Goal: Task Accomplishment & Management: Use online tool/utility

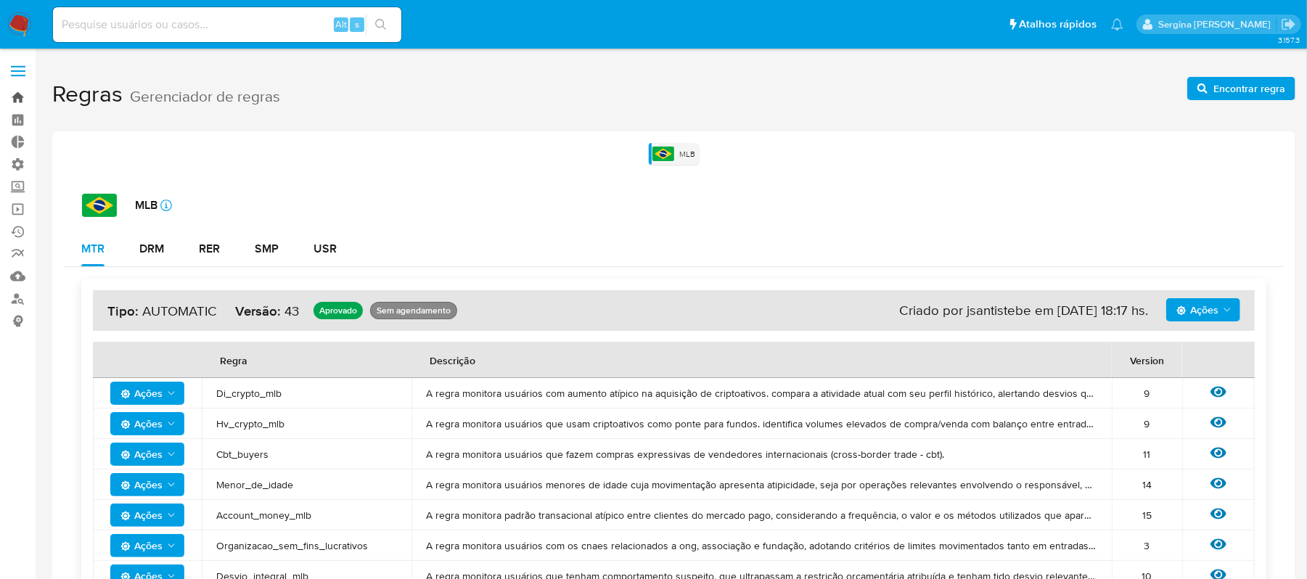
click at [21, 100] on link "Bandeja" at bounding box center [86, 97] width 173 height 22
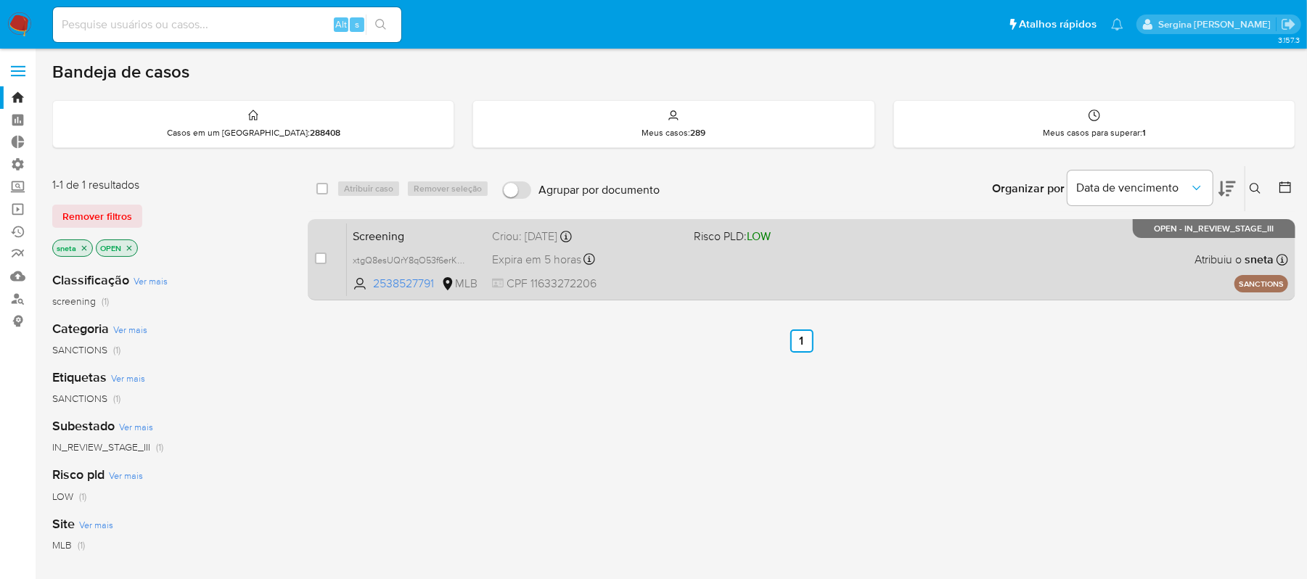
click at [750, 263] on div "Screening xtgQ8esUQrY8qO53f6erK9p9 2538527791 MLB Risco PLD: LOW Criou: [DATE] …" at bounding box center [817, 259] width 941 height 73
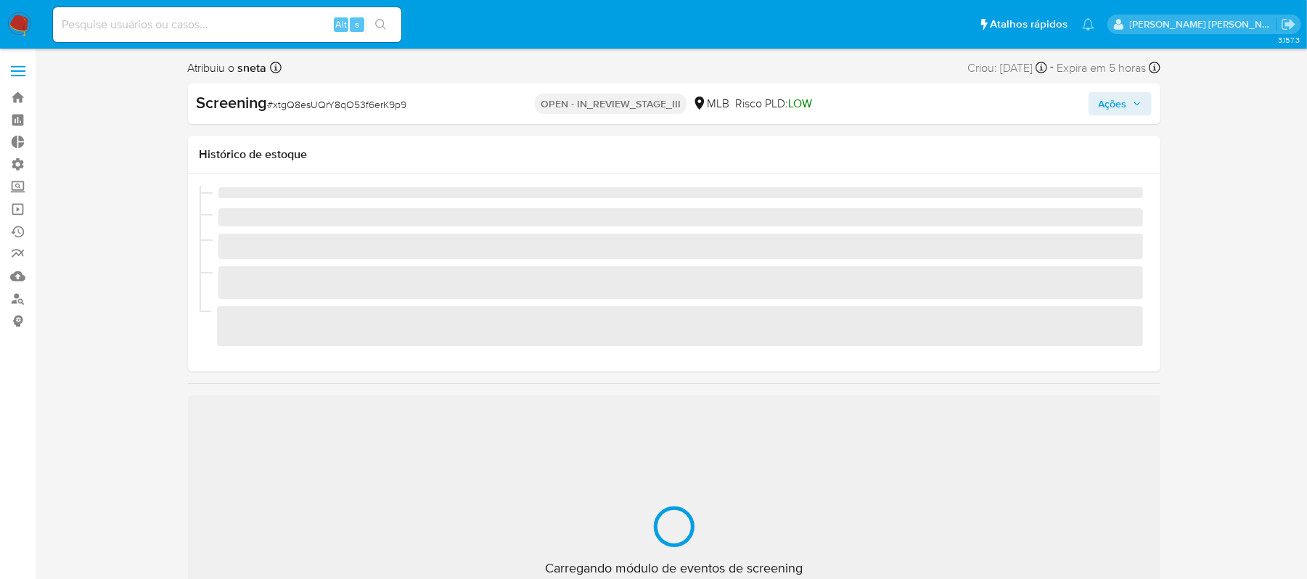
scroll to position [683, 0]
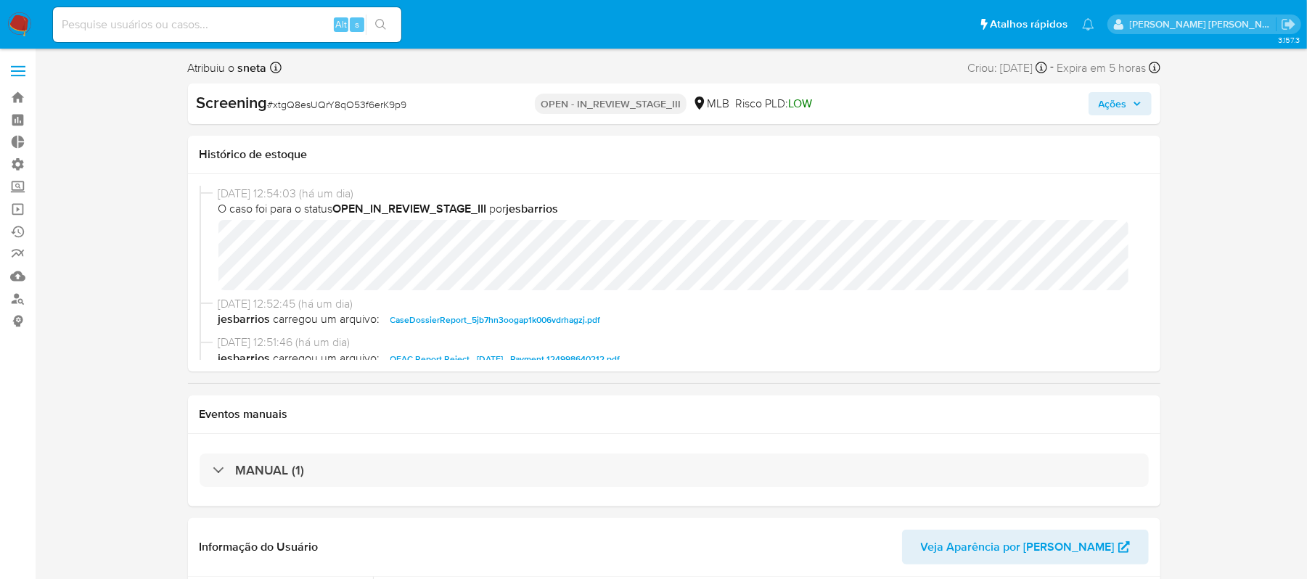
select select "10"
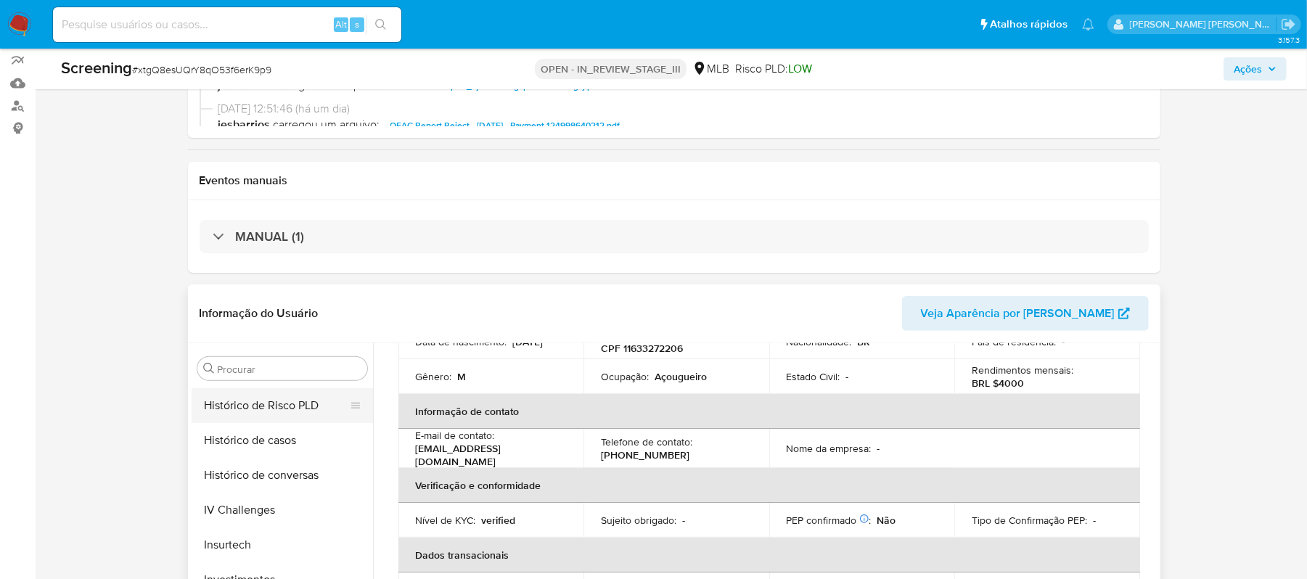
scroll to position [489, 0]
click at [279, 503] on button "Histórico de conversas" at bounding box center [277, 506] width 170 height 35
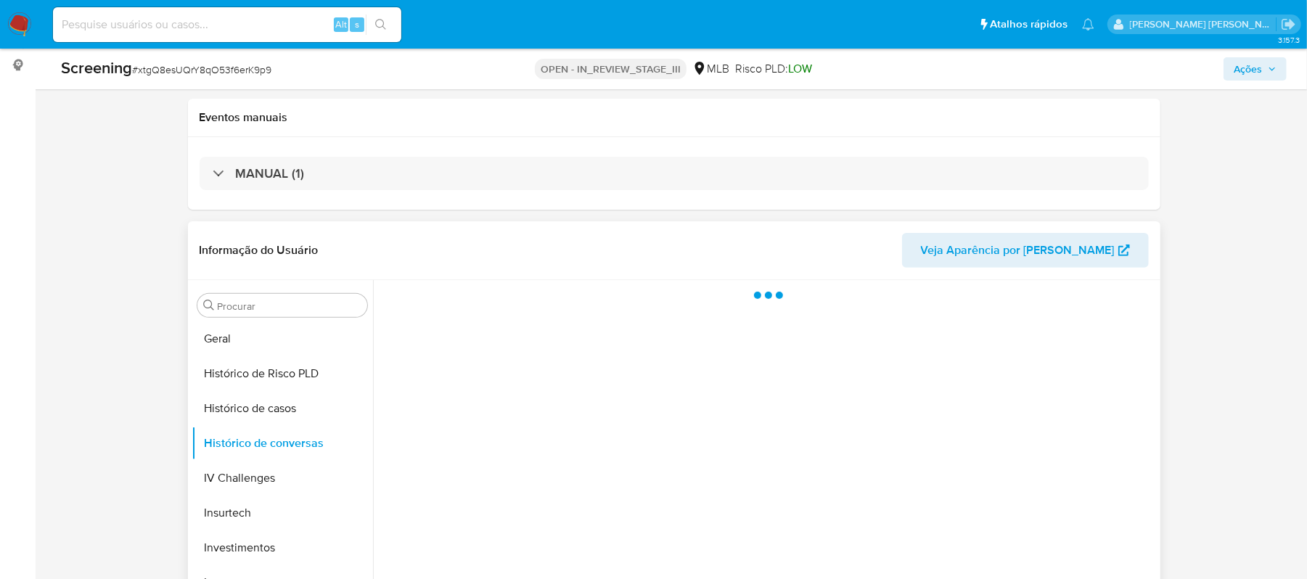
scroll to position [290, 0]
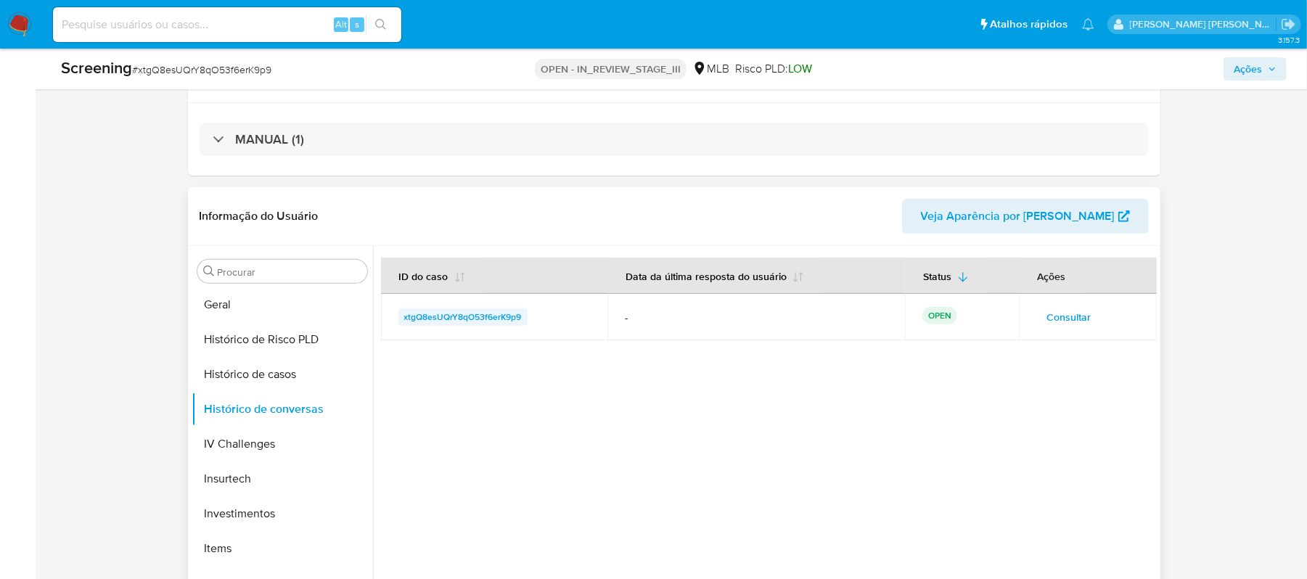
click at [502, 317] on span "xtgQ8esUQrY8qO53f6erK9p9" at bounding box center [463, 316] width 118 height 17
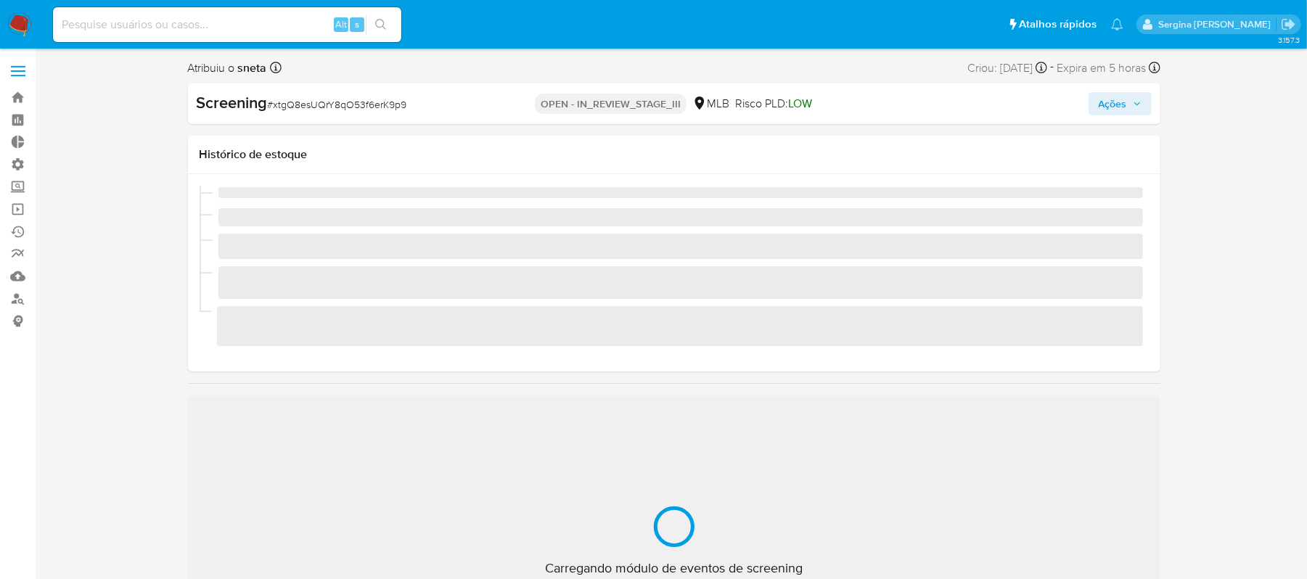
scroll to position [683, 0]
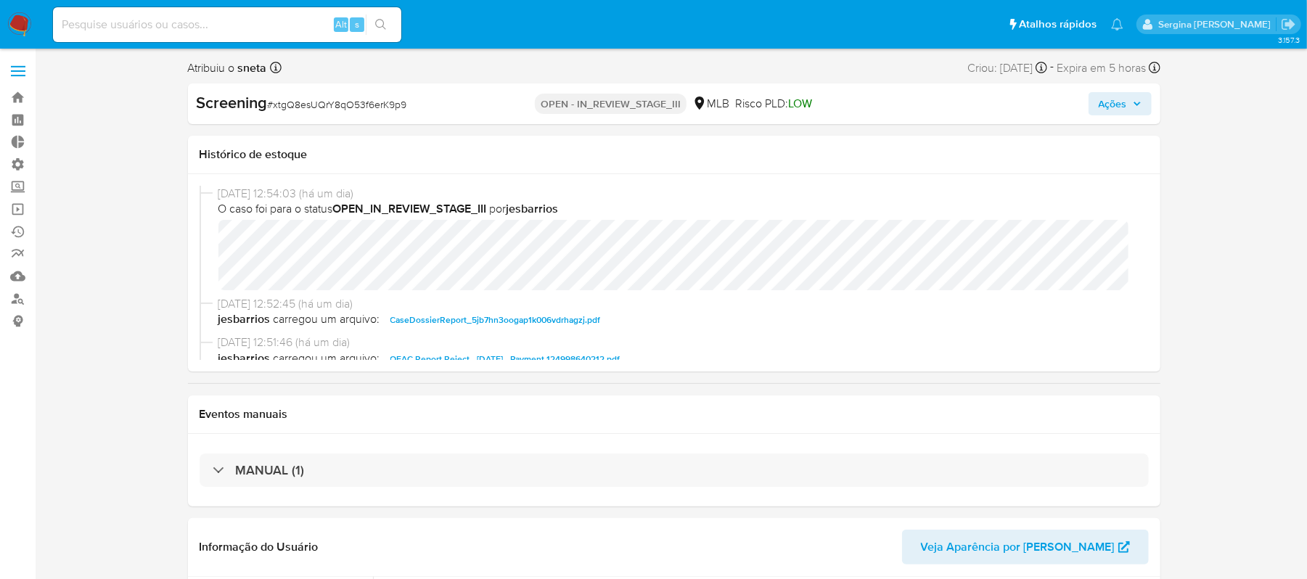
select select "10"
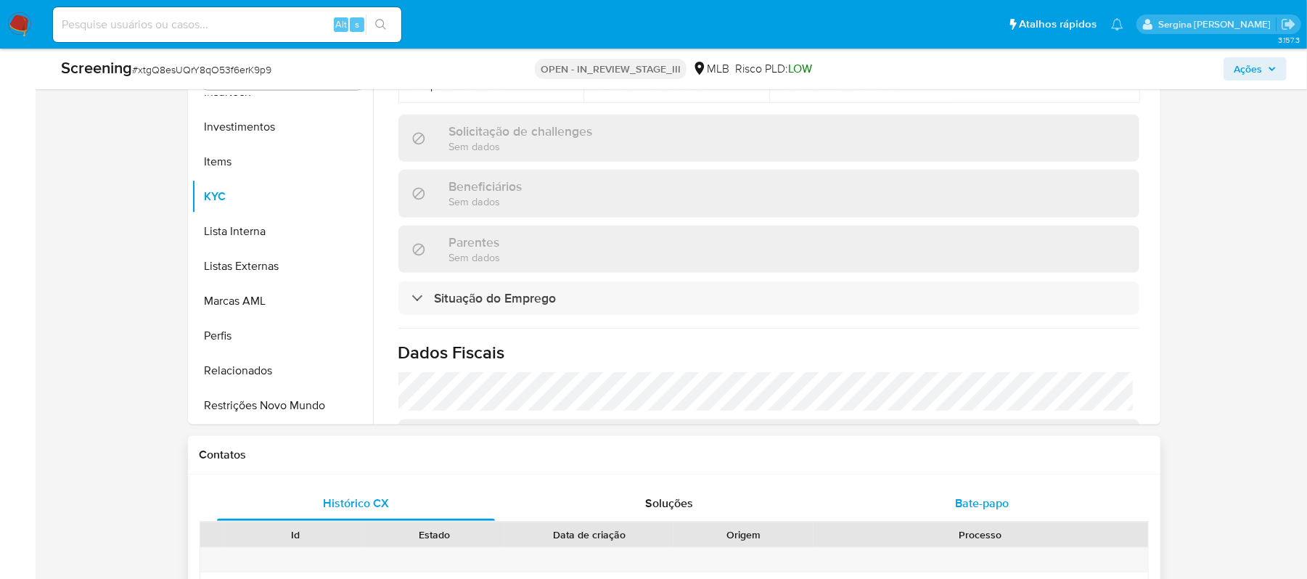
scroll to position [581, 0]
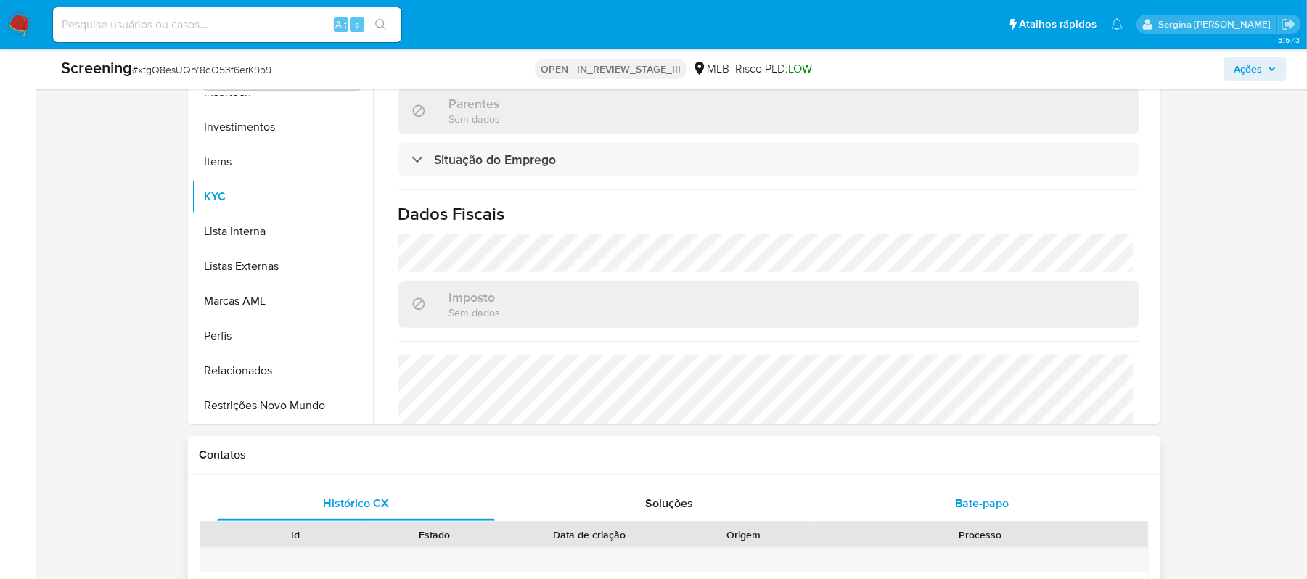
click at [1025, 495] on div "Bate-papo" at bounding box center [982, 503] width 279 height 35
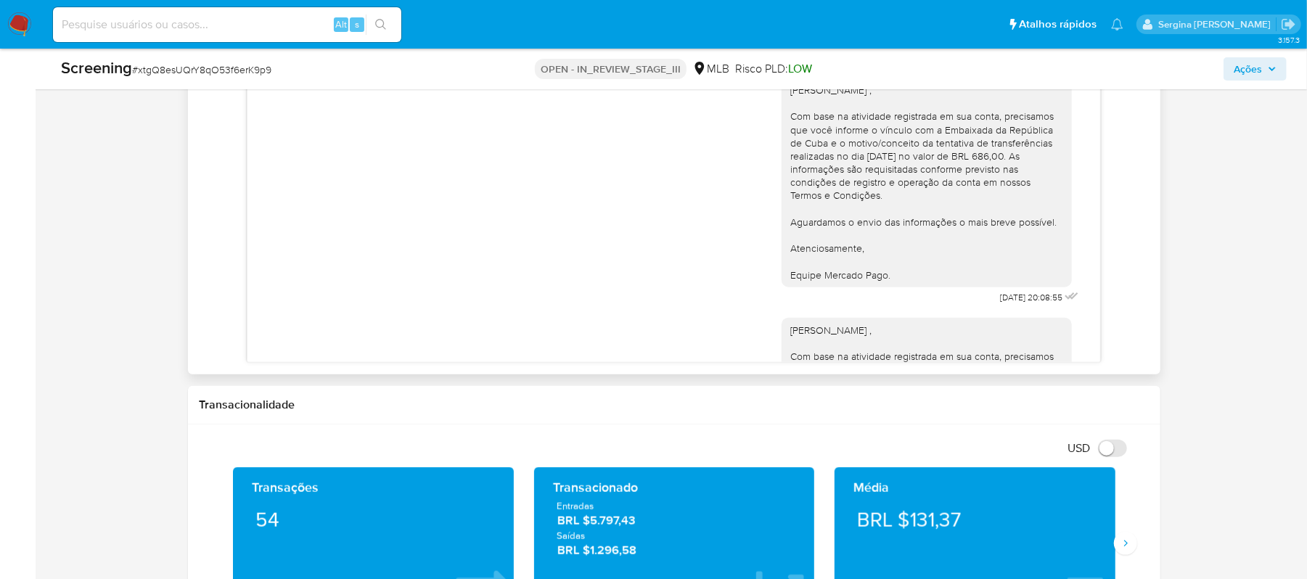
scroll to position [0, 0]
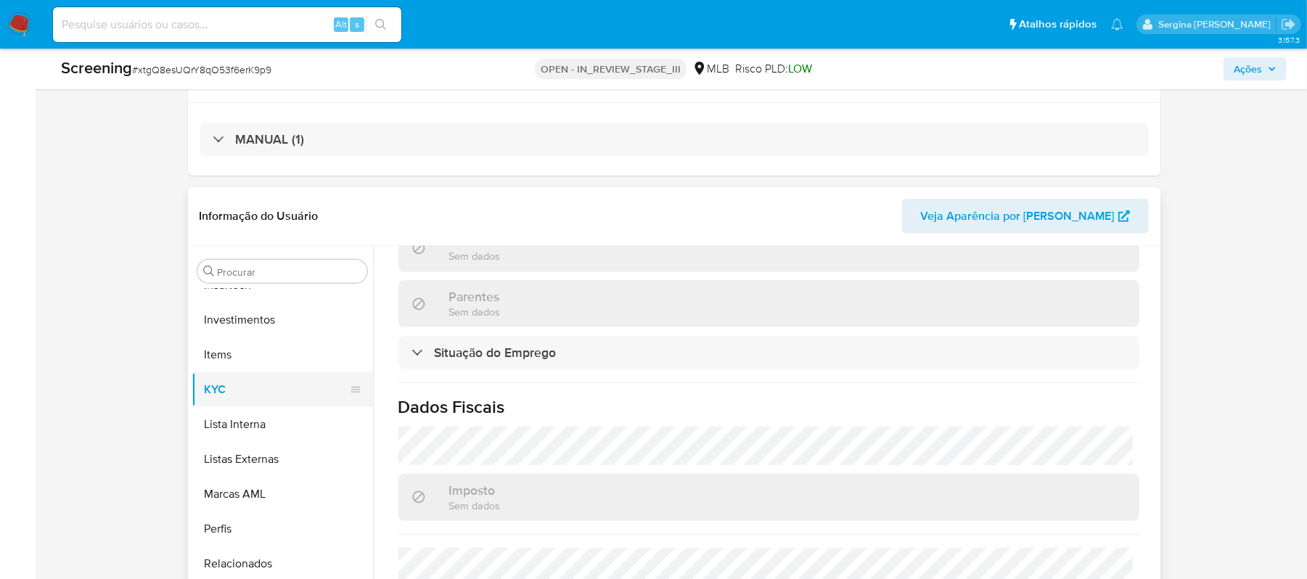
scroll to position [586, 0]
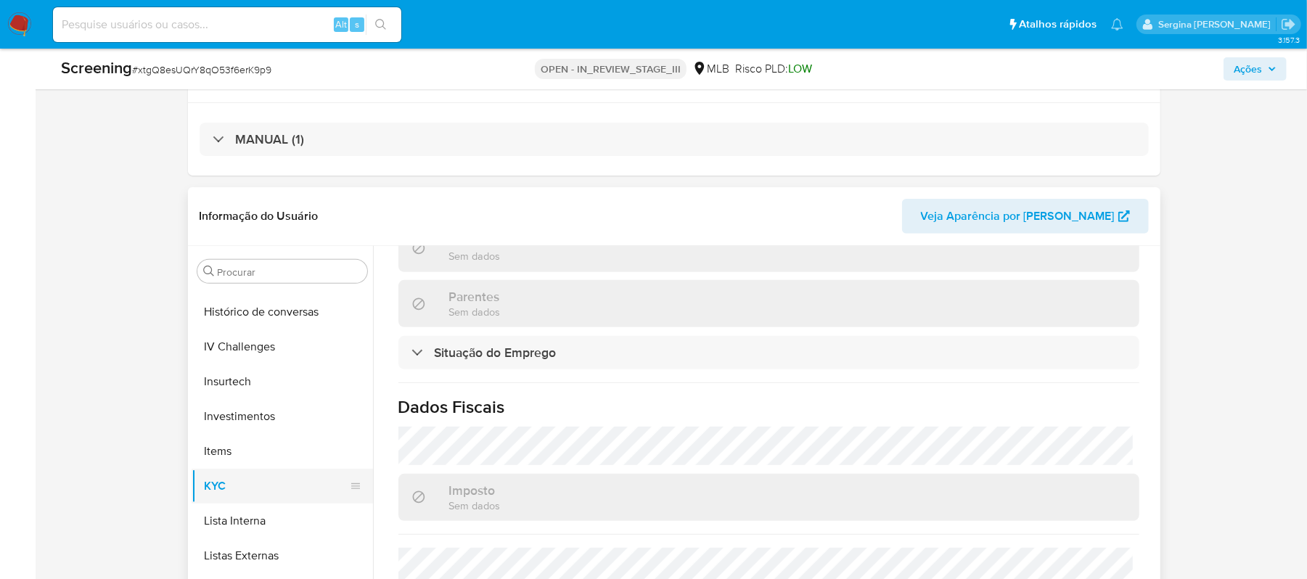
click at [233, 480] on button "KYC" at bounding box center [277, 486] width 170 height 35
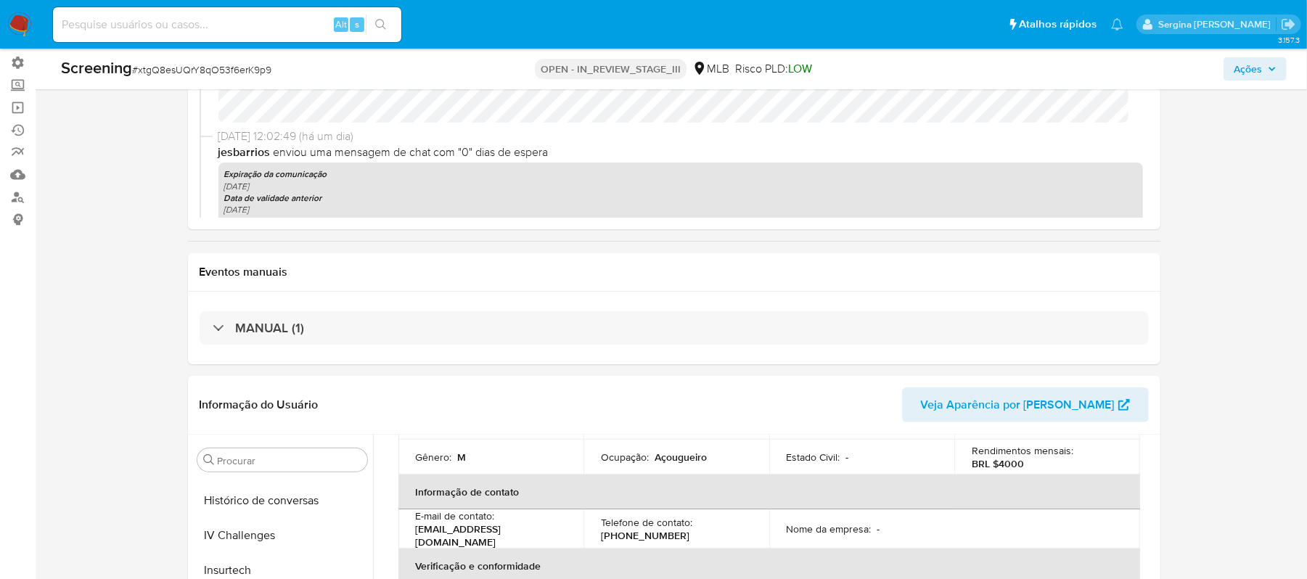
scroll to position [0, 0]
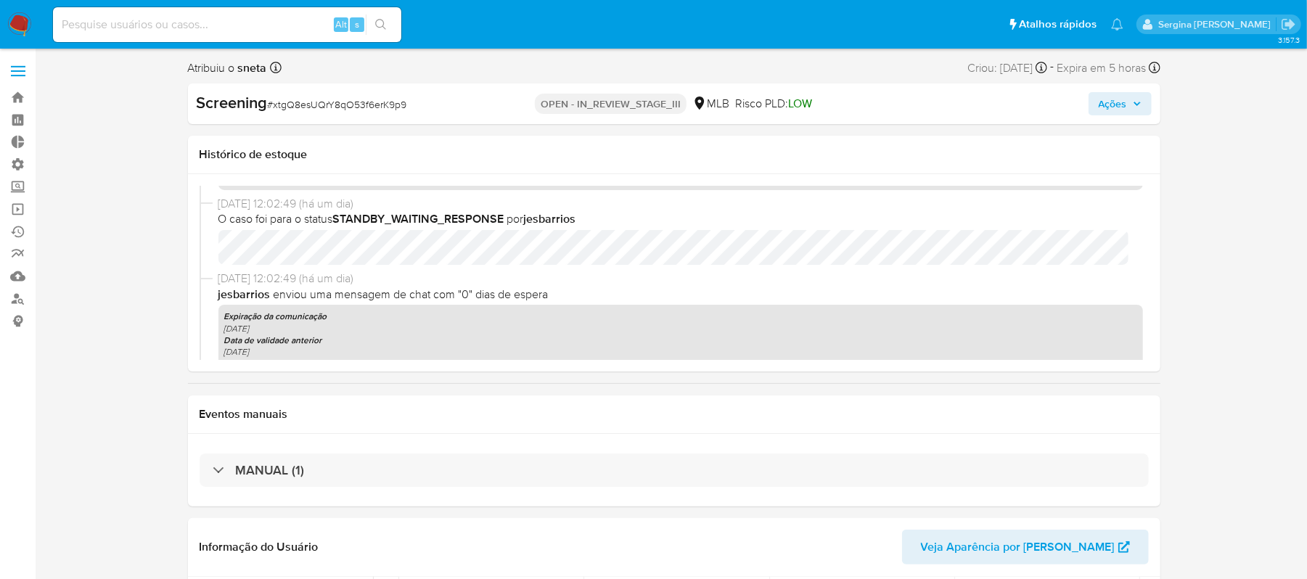
click at [1119, 105] on span "Ações" at bounding box center [1113, 103] width 28 height 23
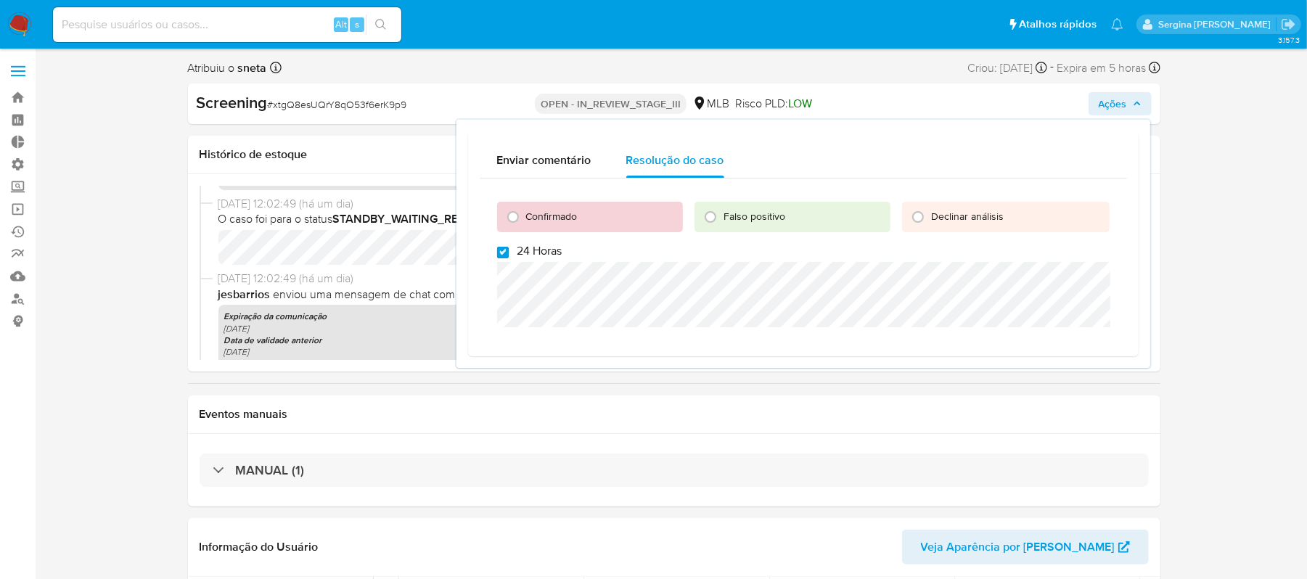
click at [501, 254] on input "24 Horas" at bounding box center [503, 253] width 12 height 12
checkbox input "false"
click at [517, 216] on input "Confirmado" at bounding box center [512, 216] width 23 height 23
radio input "true"
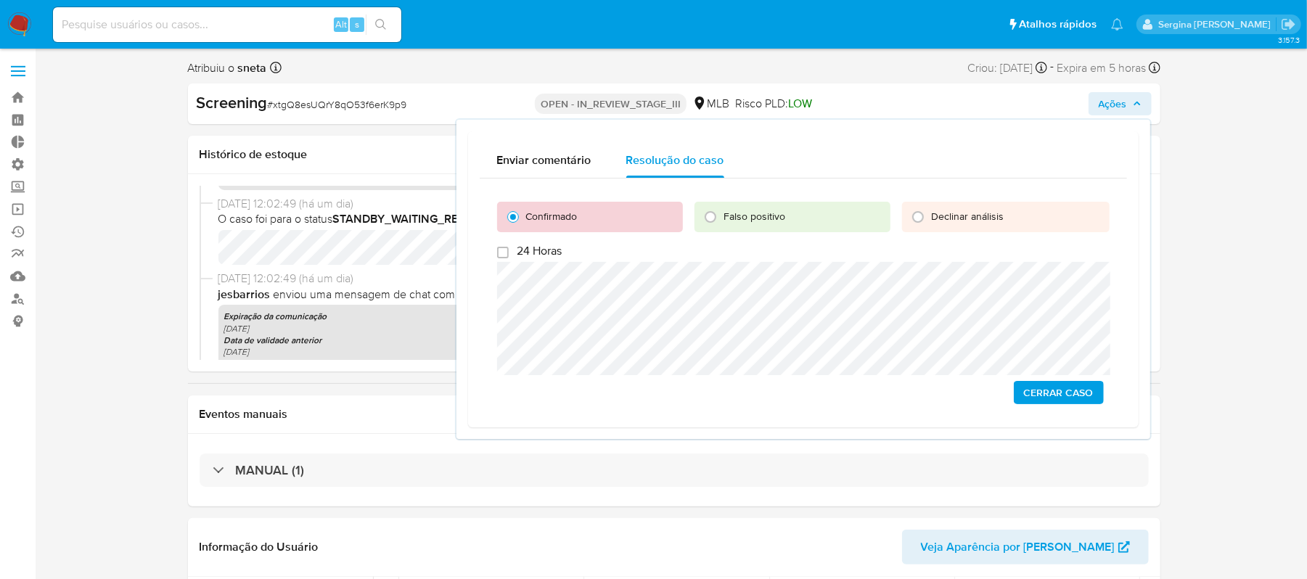
click at [1055, 398] on span "Cerrar caso" at bounding box center [1059, 392] width 70 height 20
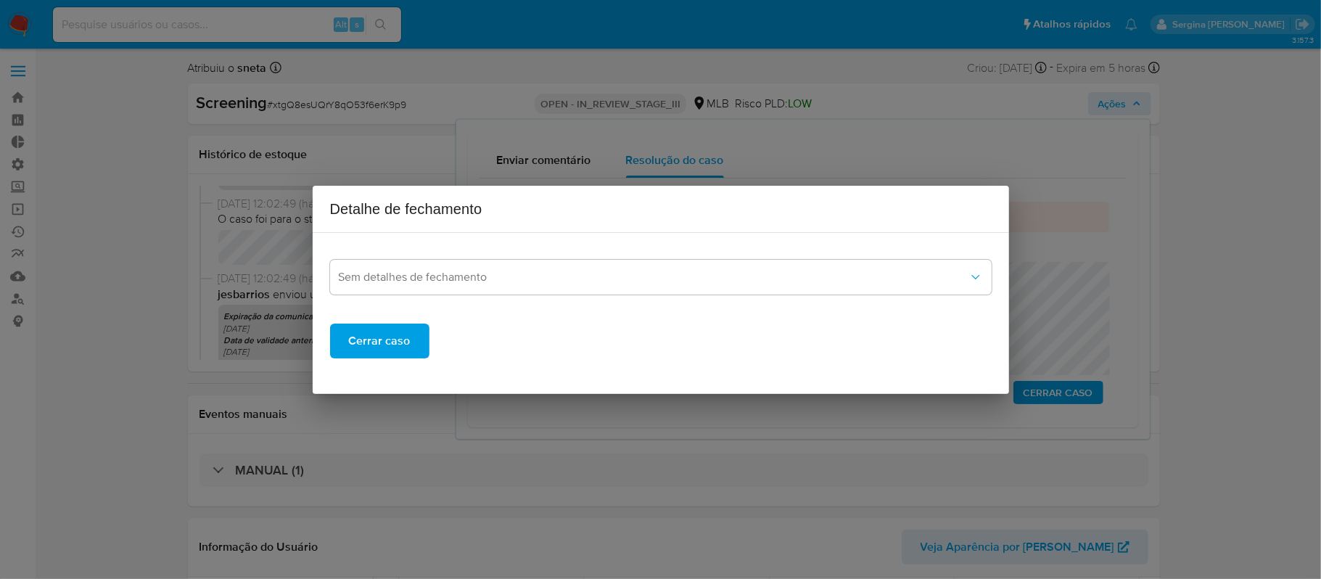
click at [396, 335] on span "Cerrar caso" at bounding box center [380, 341] width 62 height 32
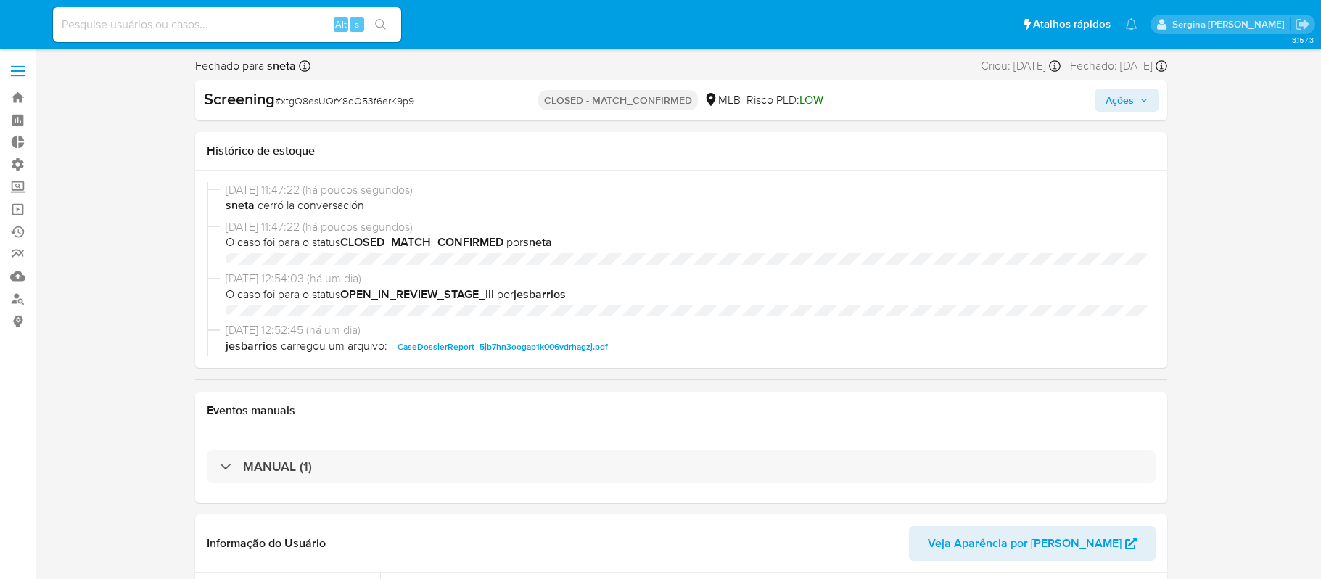
select select "10"
